Goal: Task Accomplishment & Management: Manage account settings

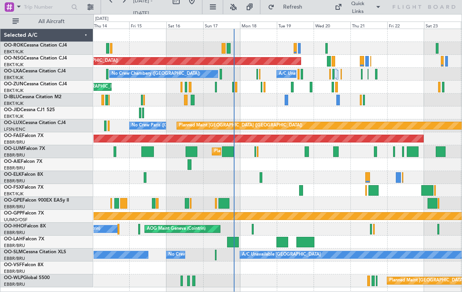
click at [296, 47] on div at bounding box center [295, 48] width 3 height 11
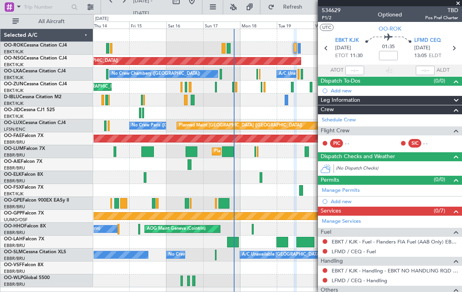
click at [456, 5] on span at bounding box center [458, 3] width 8 height 7
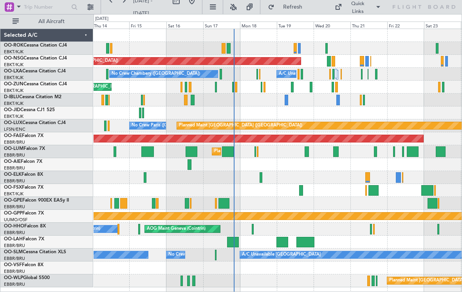
click at [376, 8] on span at bounding box center [377, 6] width 9 height 9
click at [372, 47] on button "Crew Board" at bounding box center [367, 44] width 59 height 19
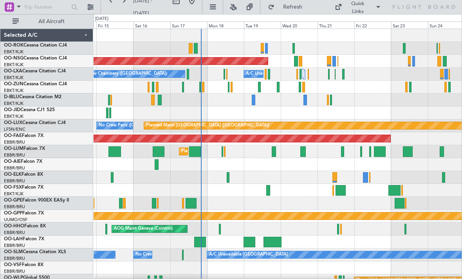
click at [260, 87] on div at bounding box center [259, 87] width 3 height 11
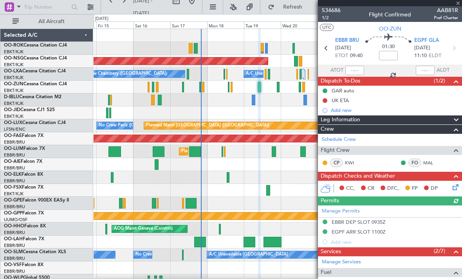
click at [457, 6] on span "AAB81R" at bounding box center [446, 10] width 24 height 8
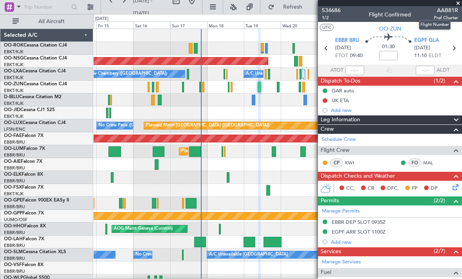
click at [458, 6] on span at bounding box center [458, 3] width 8 height 7
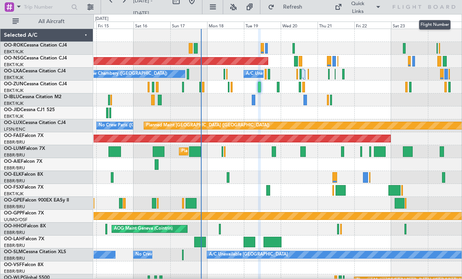
type input "0"
click at [225, 74] on div "A/C Unavailable [GEOGRAPHIC_DATA] ([GEOGRAPHIC_DATA] National) No [GEOGRAPHIC_D…" at bounding box center [278, 74] width 368 height 13
click at [227, 75] on div at bounding box center [227, 74] width 2 height 11
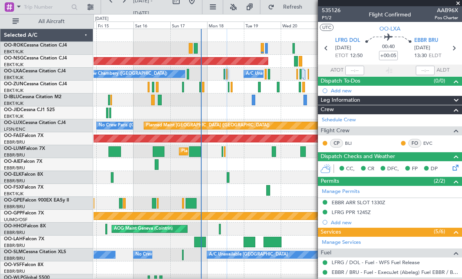
click at [457, 5] on span at bounding box center [458, 3] width 8 height 7
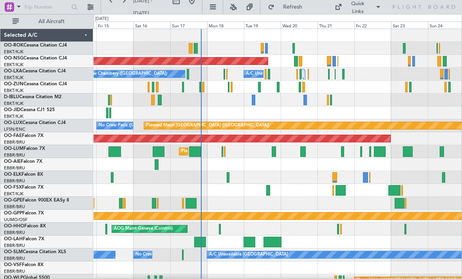
click at [228, 90] on div at bounding box center [228, 87] width 1 height 11
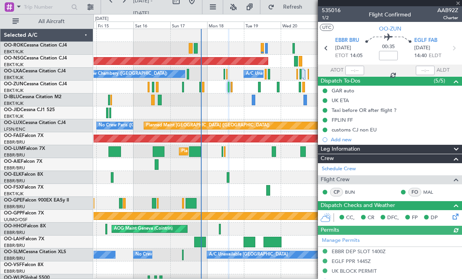
click at [458, 7] on div "535016 1/2 Flight Confirmed AAB92Z Charter" at bounding box center [390, 14] width 144 height 16
click at [457, 6] on span "AAB92Z" at bounding box center [447, 10] width 21 height 8
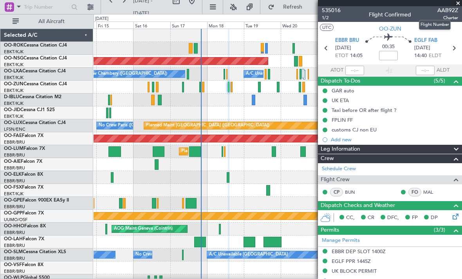
click at [457, 5] on span at bounding box center [458, 3] width 8 height 7
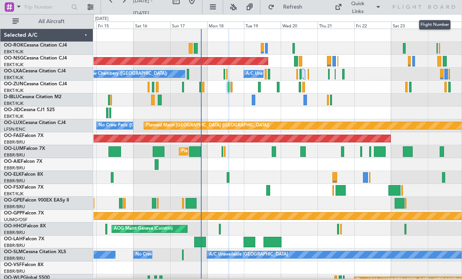
type input "0"
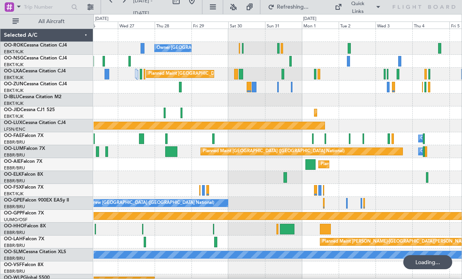
click at [243, 50] on div at bounding box center [242, 48] width 1 height 11
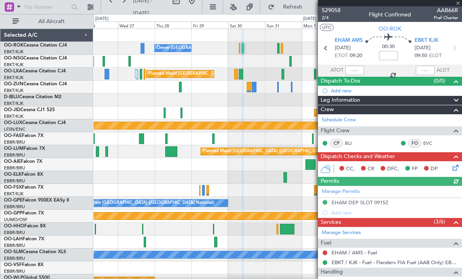
click at [459, 7] on div "529058 2/4 Flight Confirmed AAB66R Pref Charter" at bounding box center [390, 14] width 144 height 16
click at [458, 8] on div "529058 2/4 Flight Confirmed AAB66R Pref Charter" at bounding box center [390, 14] width 144 height 16
click at [458, 5] on span at bounding box center [458, 3] width 8 height 7
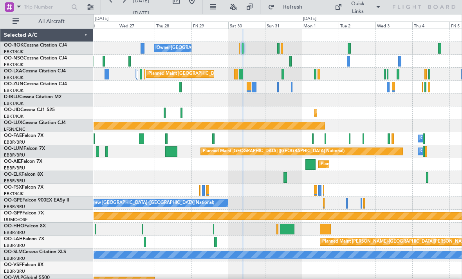
type input "0"
click at [239, 77] on div at bounding box center [241, 74] width 4 height 11
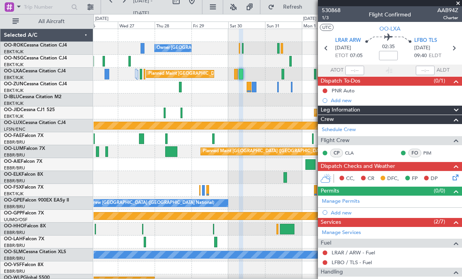
click at [458, 6] on span at bounding box center [458, 3] width 8 height 7
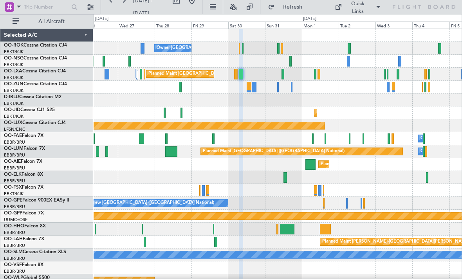
type input "0"
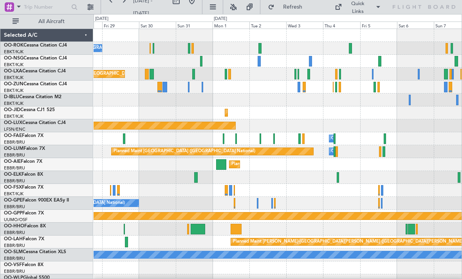
click at [225, 74] on div at bounding box center [226, 74] width 3 height 11
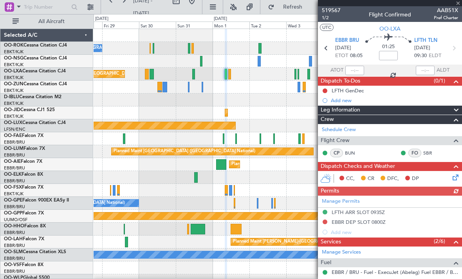
click at [458, 7] on div "519567 1/2 Flight Confirmed AAB51X Pref Charter" at bounding box center [390, 14] width 144 height 16
click at [458, 5] on div at bounding box center [390, 3] width 144 height 6
